Goal: Information Seeking & Learning: Learn about a topic

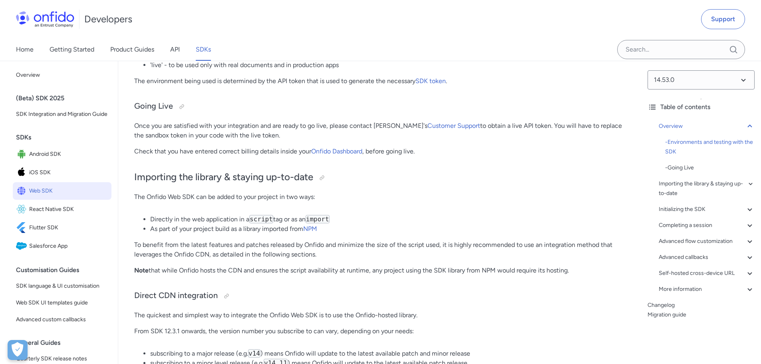
scroll to position [520, 0]
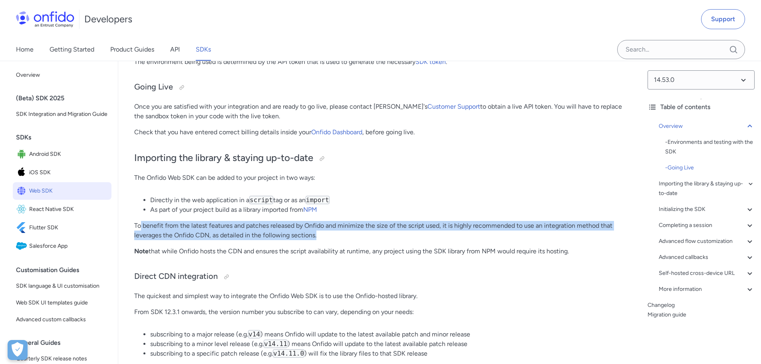
drag, startPoint x: 141, startPoint y: 229, endPoint x: 340, endPoint y: 233, distance: 198.7
click at [340, 233] on p "To benefit from the latest features and patches released by Onfido and minimize…" at bounding box center [379, 230] width 491 height 19
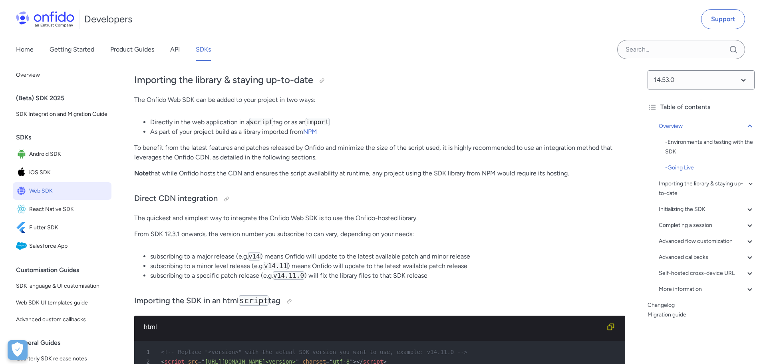
scroll to position [600, 0]
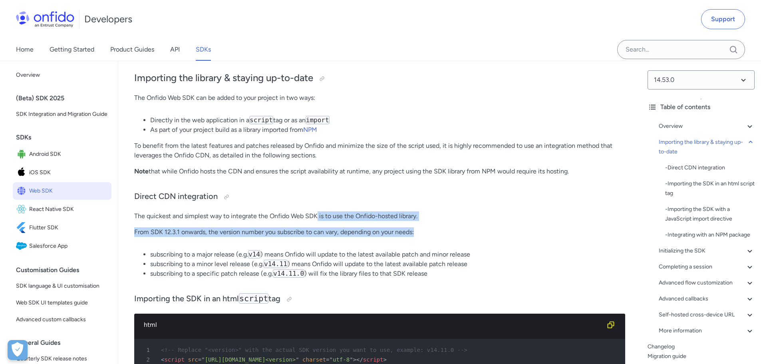
drag, startPoint x: 336, startPoint y: 216, endPoint x: 457, endPoint y: 233, distance: 122.6
click at [457, 233] on p "From SDK 12.3.1 onwards, the version number you subscribe to can vary, dependin…" at bounding box center [379, 232] width 491 height 10
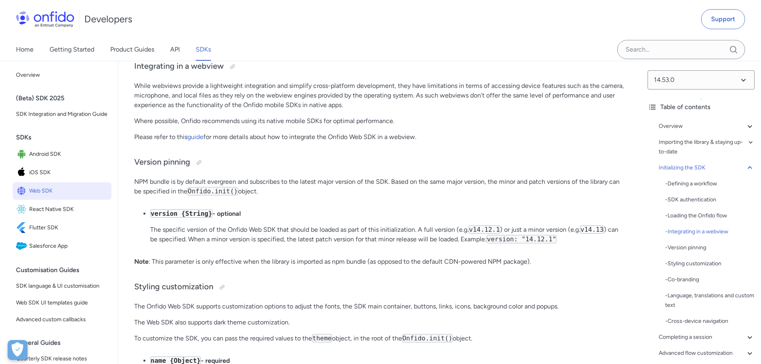
scroll to position [2318, 0]
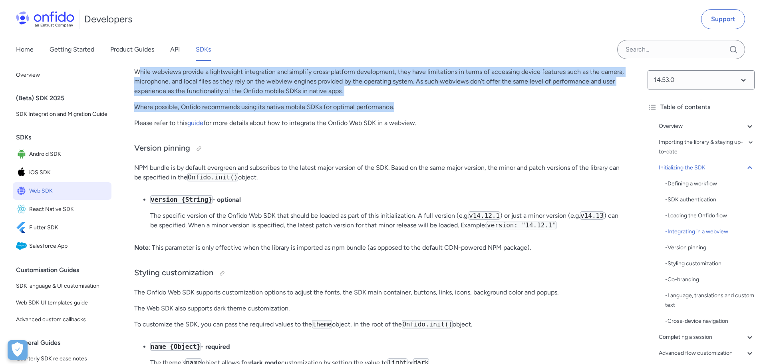
drag, startPoint x: 138, startPoint y: 106, endPoint x: 402, endPoint y: 144, distance: 266.4
click at [402, 112] on p "Where possible, Onfido recommends using its native mobile SDKs for optimal perf…" at bounding box center [379, 107] width 491 height 10
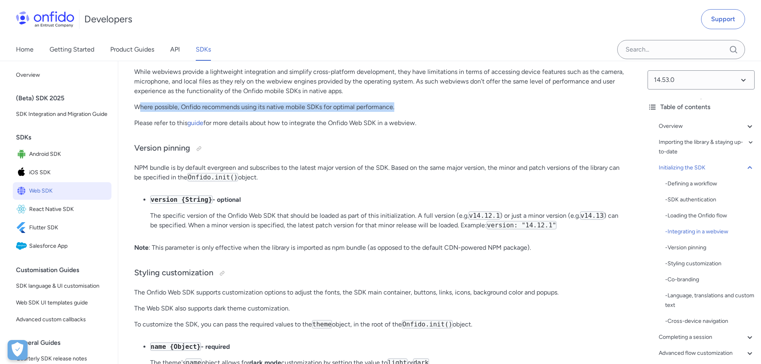
drag, startPoint x: 405, startPoint y: 142, endPoint x: 138, endPoint y: 143, distance: 267.4
click at [138, 112] on p "Where possible, Onfido recommends using its native mobile SDKs for optimal perf…" at bounding box center [379, 107] width 491 height 10
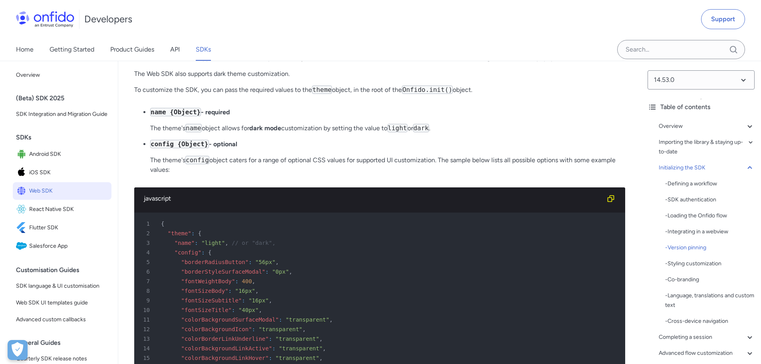
scroll to position [2558, 0]
